Goal: Task Accomplishment & Management: Manage account settings

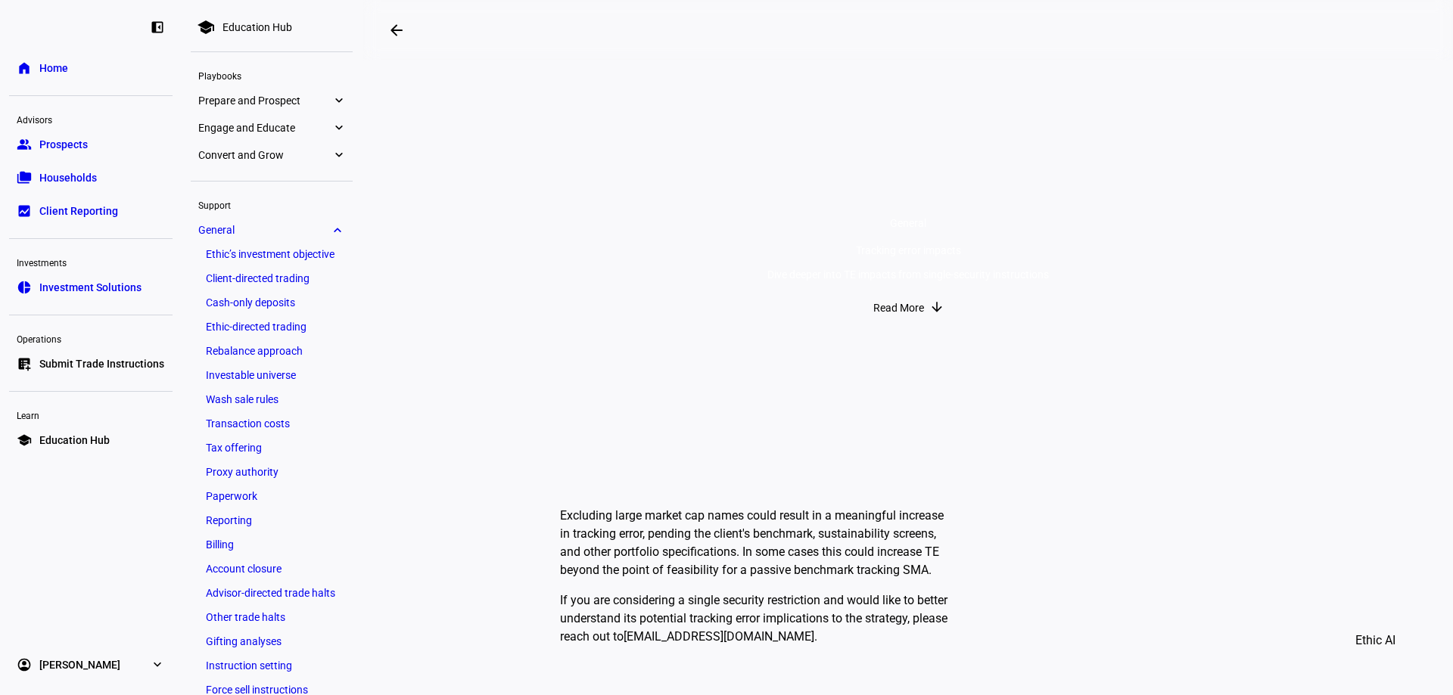
scroll to position [241, 0]
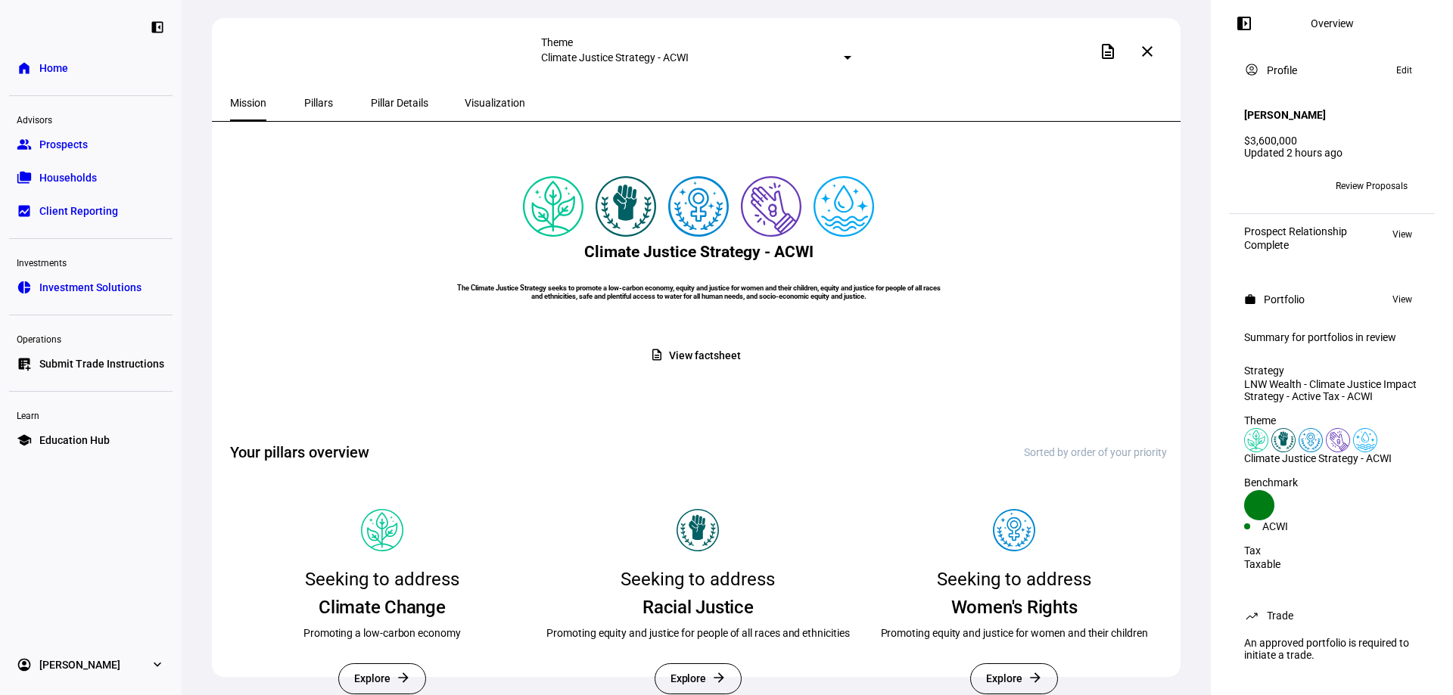
scroll to position [151, 0]
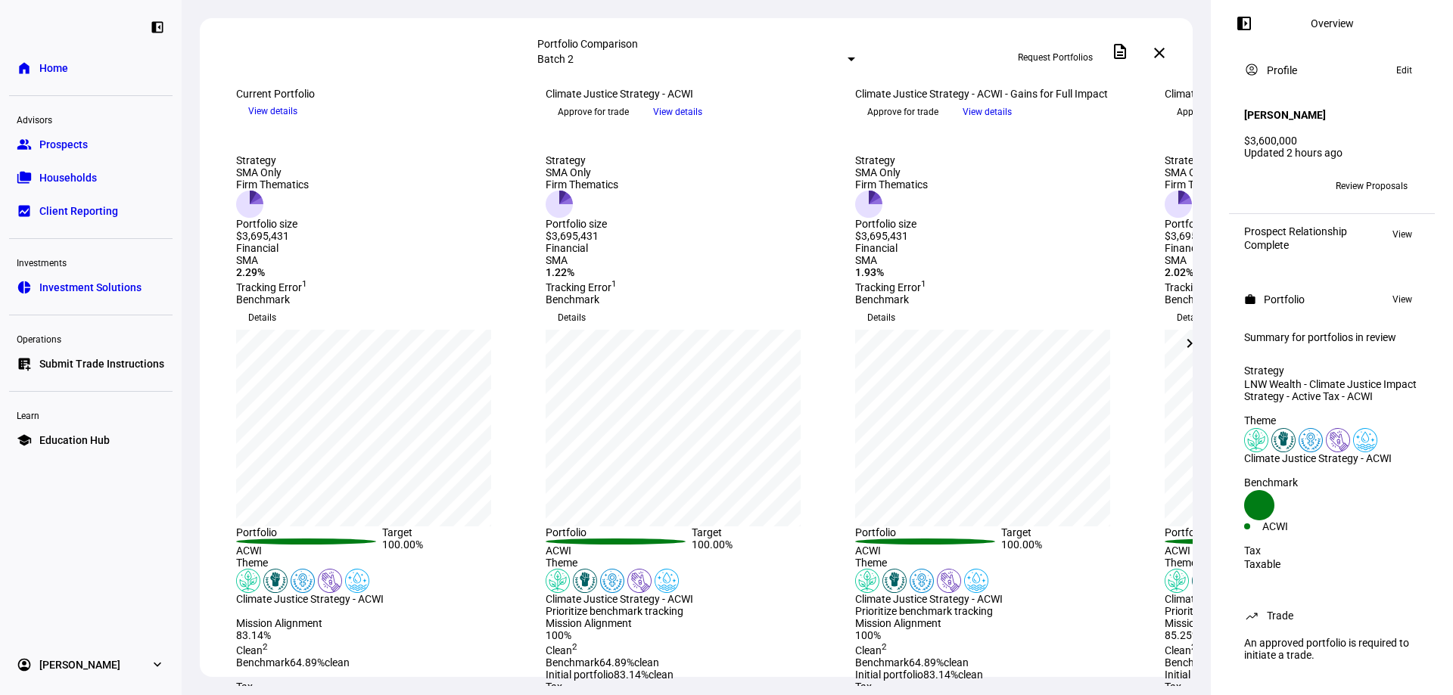
scroll to position [748, 0]
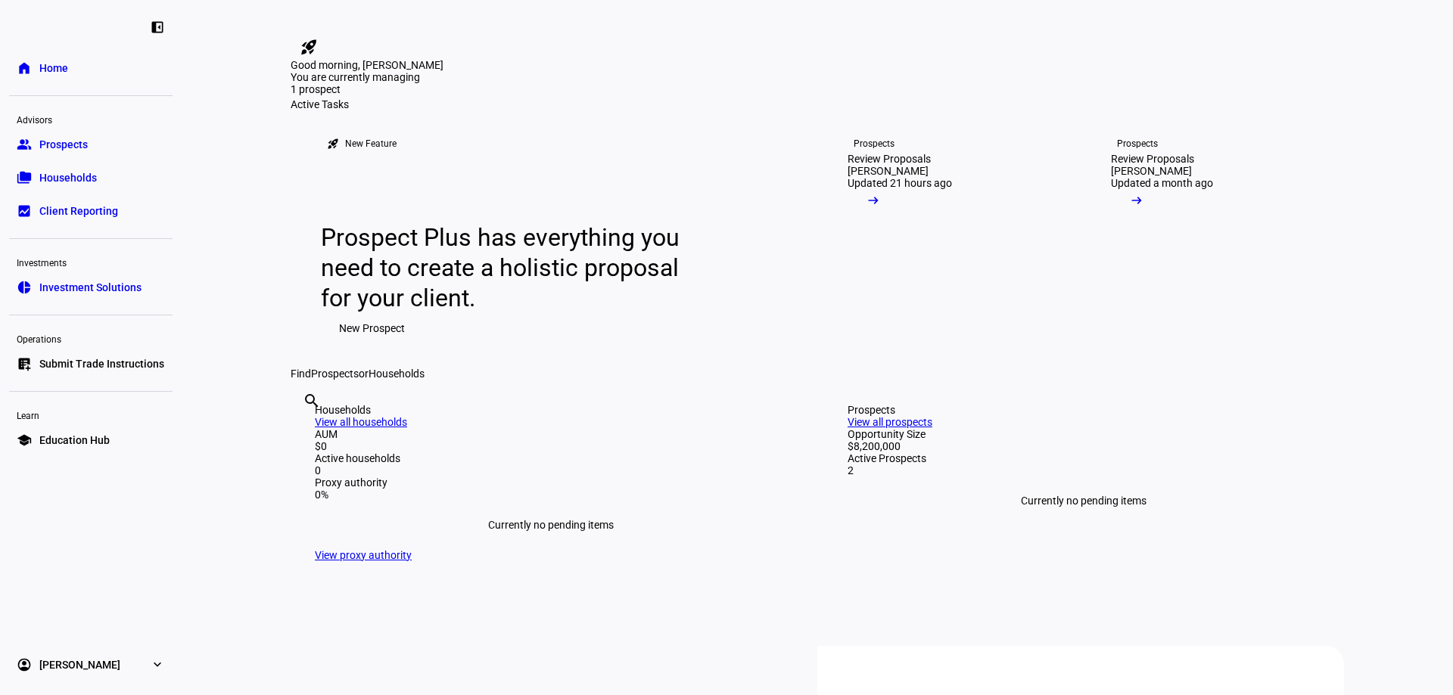
click at [926, 367] on link "Prospects Review Proposals [PERSON_NAME] Updated 21 hours ago arrow_right_alt" at bounding box center [948, 238] width 251 height 257
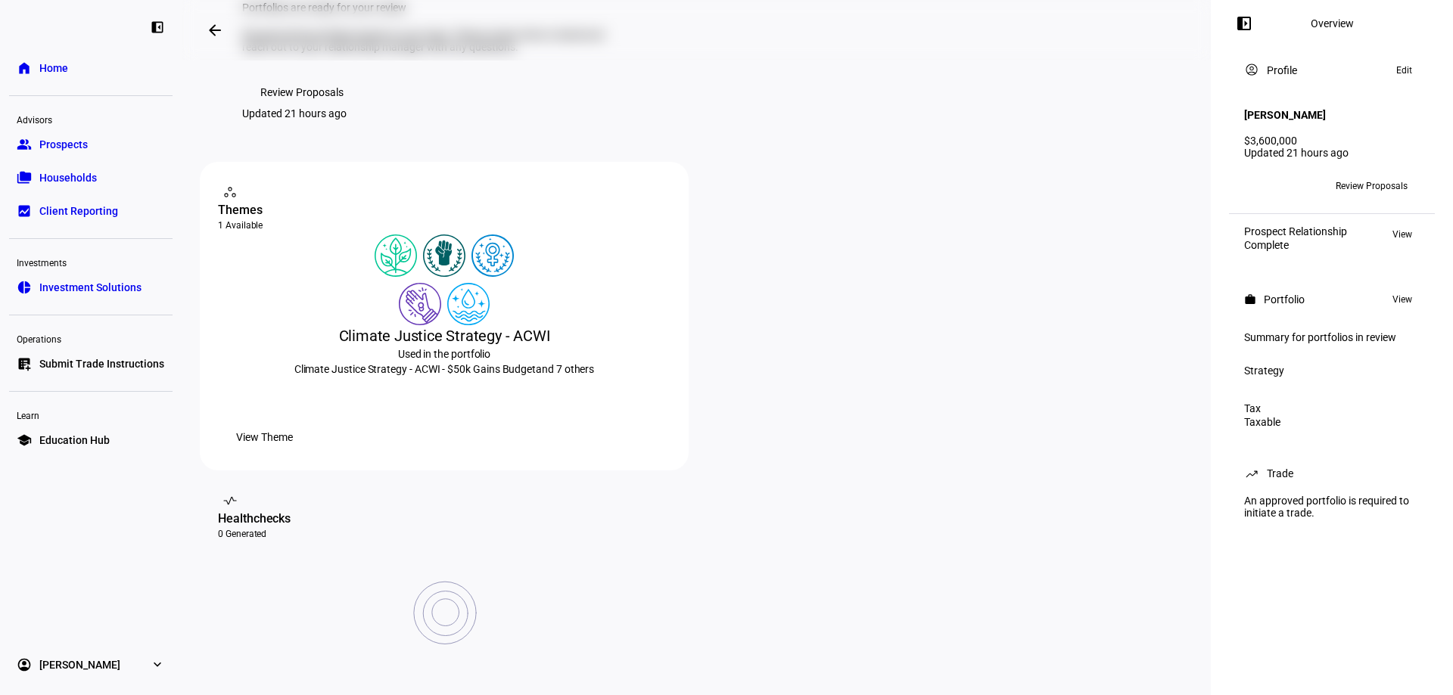
scroll to position [133, 0]
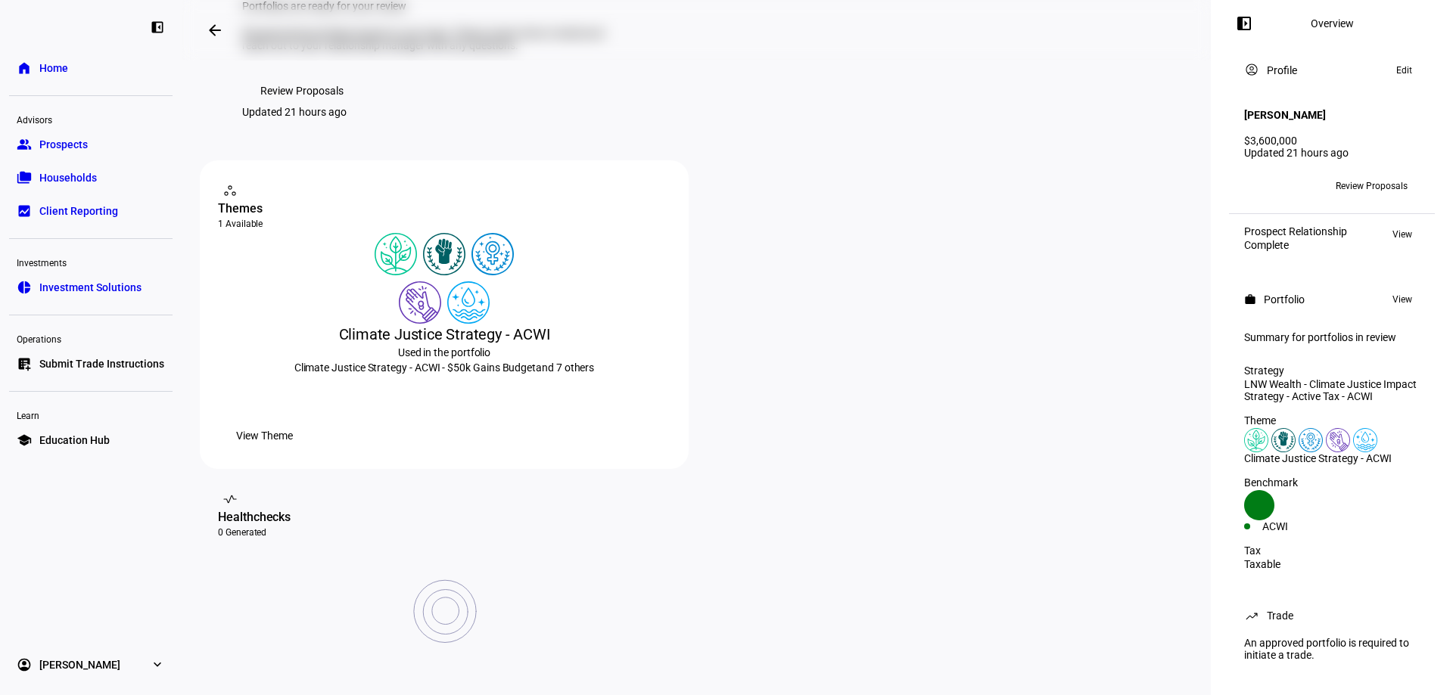
click at [190, 537] on div "work Portfolio Portfolios are ready for your review We generated portfolios bas…" at bounding box center [696, 593] width 1029 height 1332
